Goal: Check status: Check status

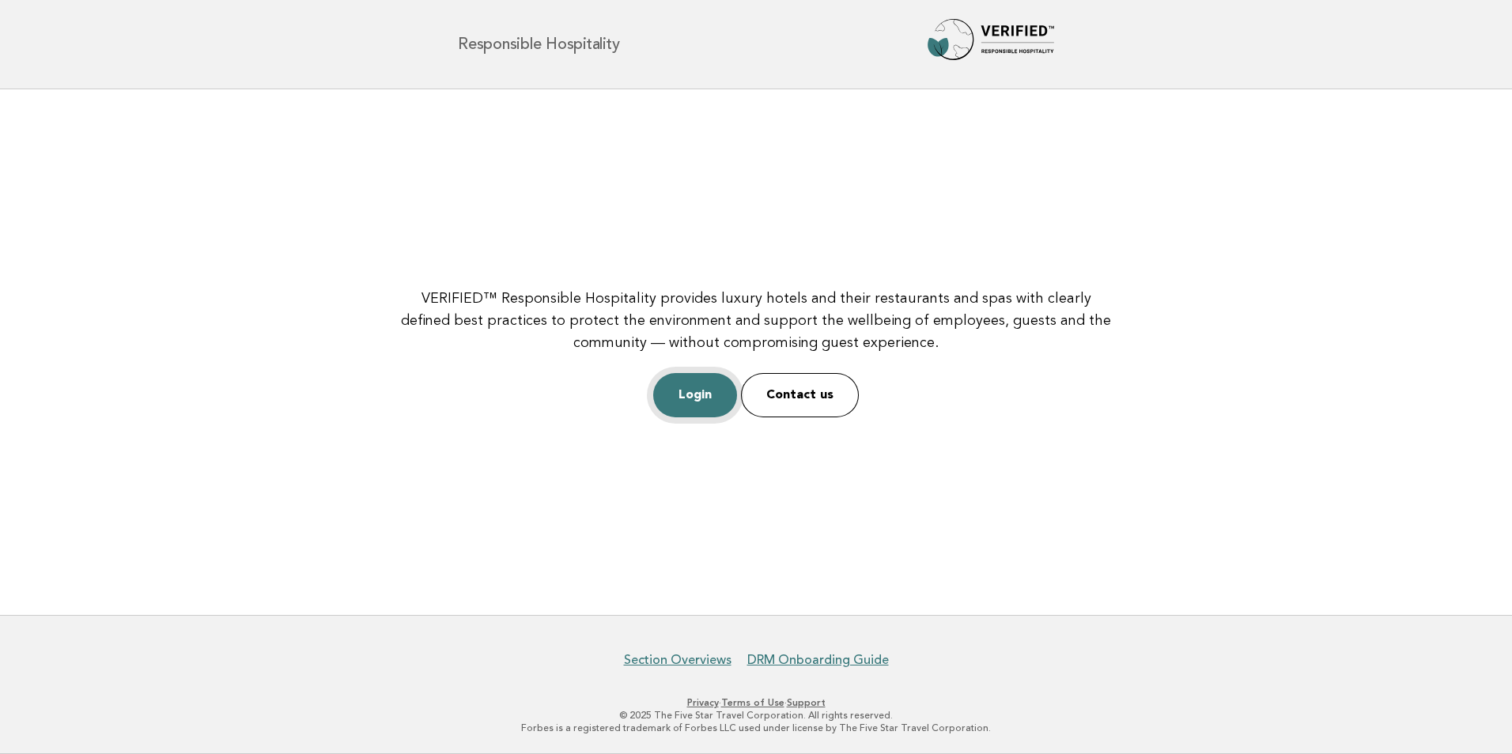
click at [713, 383] on link "Login" at bounding box center [695, 395] width 84 height 44
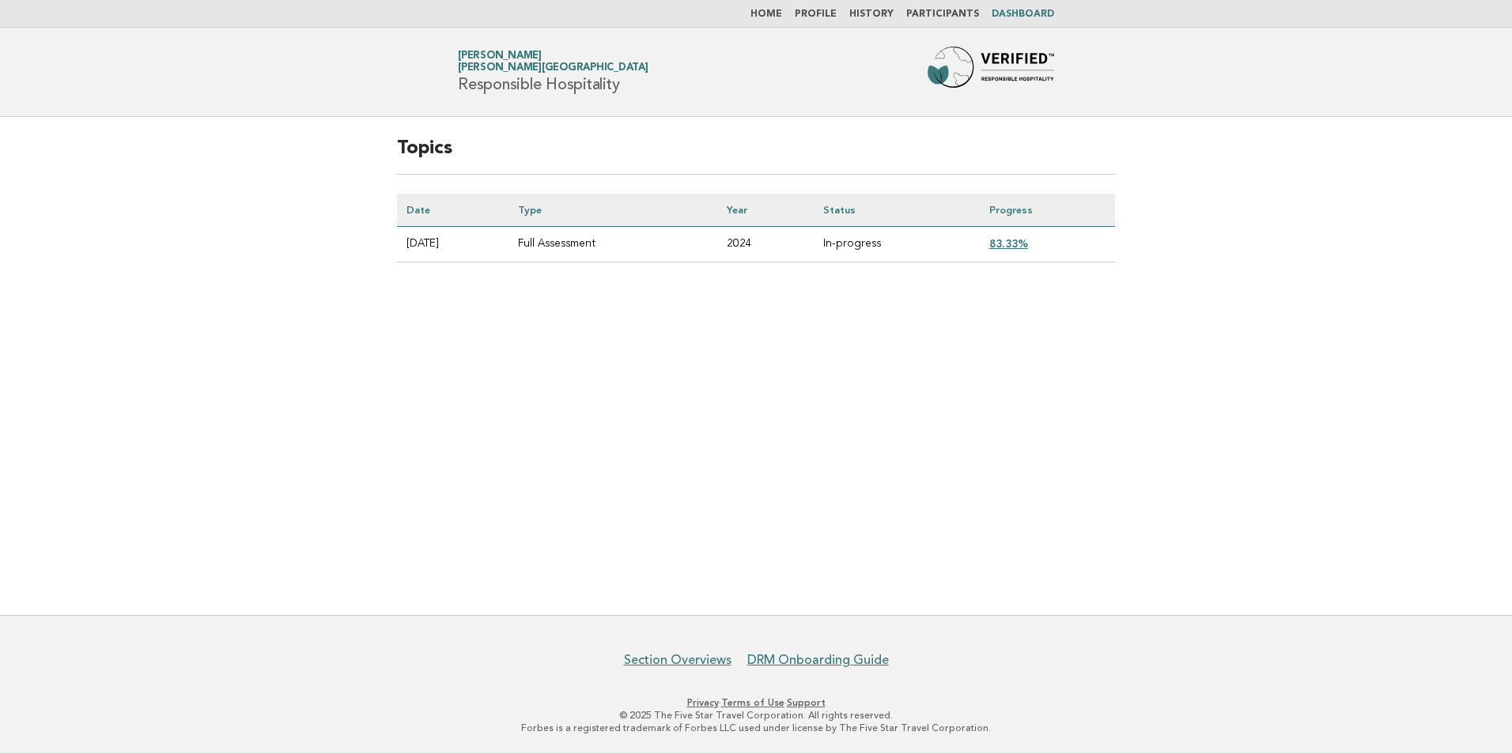
click at [1014, 233] on td "83.33%" at bounding box center [1047, 245] width 135 height 36
click at [1011, 240] on link "83.33%" at bounding box center [1008, 243] width 39 height 13
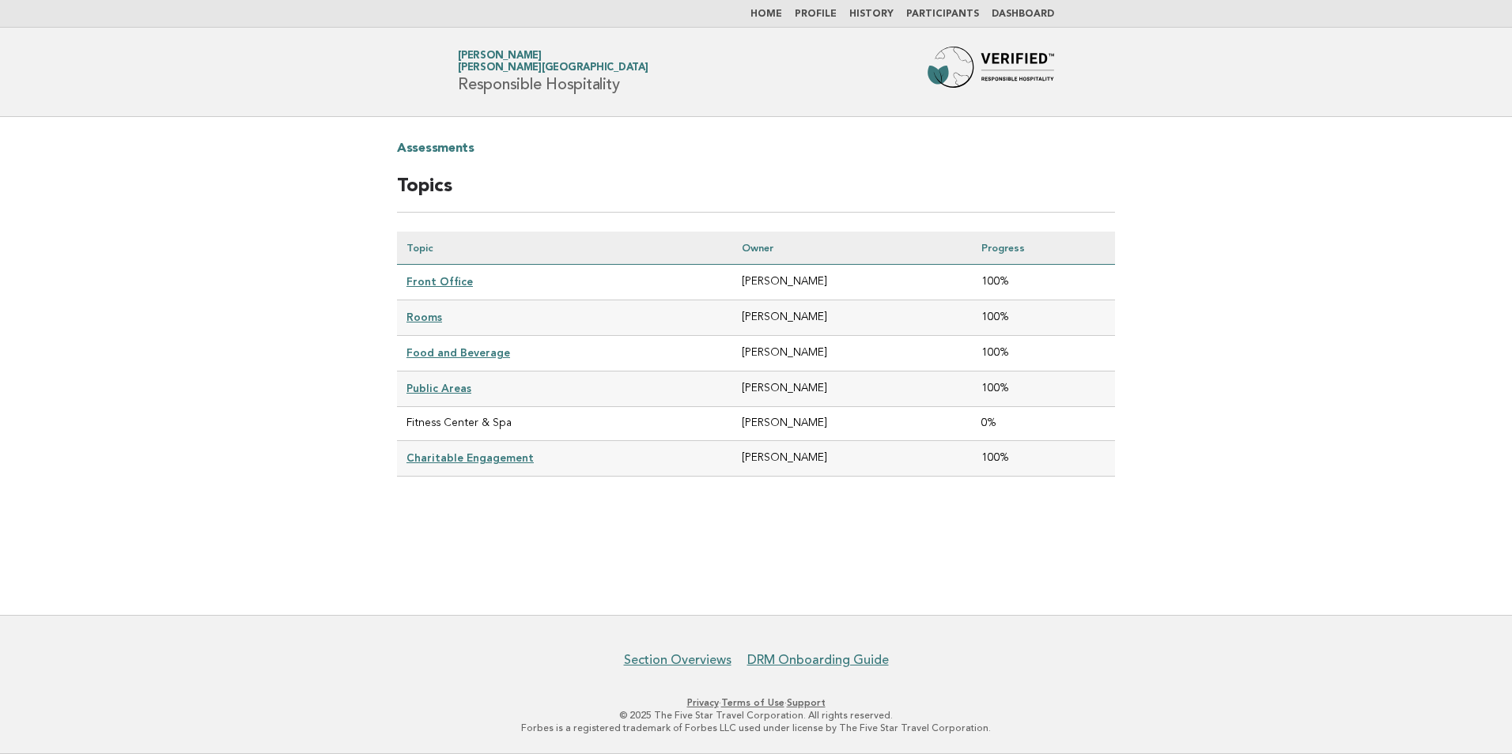
click at [1279, 244] on main "Assessments Topics Topic Owner Progress Front Office [PERSON_NAME] 100% Rooms […" at bounding box center [756, 366] width 1512 height 498
